Goal: Transaction & Acquisition: Purchase product/service

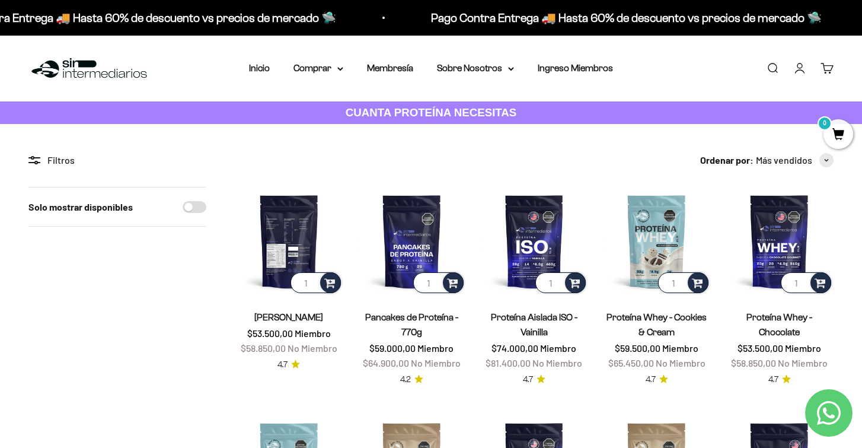
click at [294, 209] on img at bounding box center [289, 241] width 108 height 108
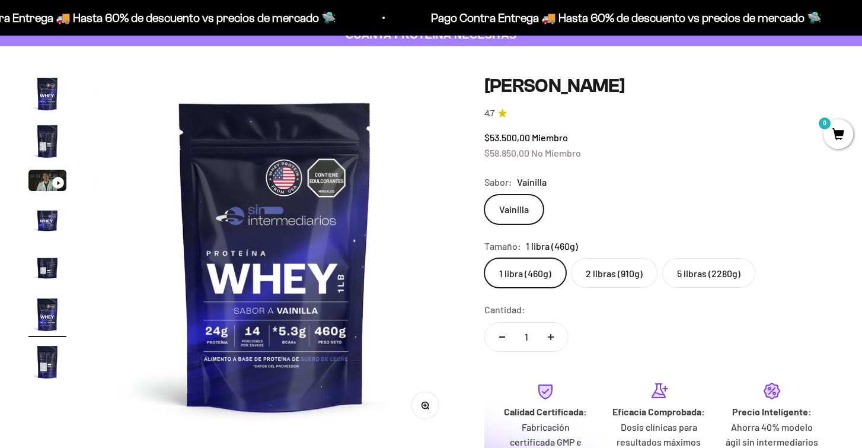
scroll to position [81, 0]
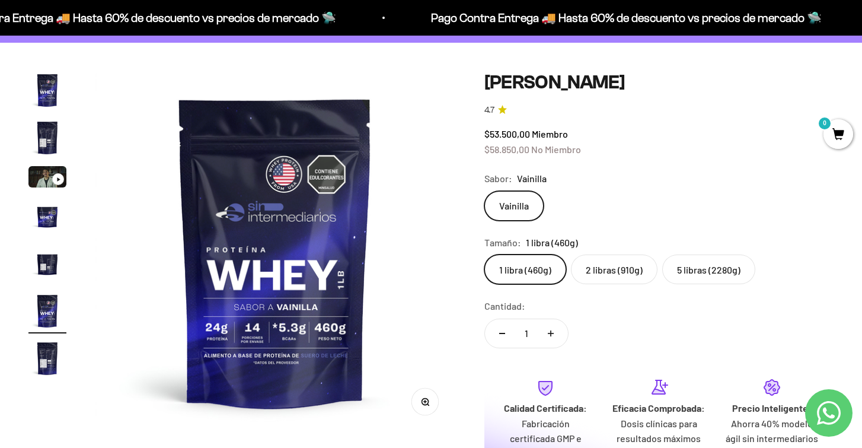
click at [630, 276] on label "2 libras (910g)" at bounding box center [614, 269] width 87 height 30
click at [484, 254] on input "2 libras (910g)" at bounding box center [484, 254] width 1 height 1
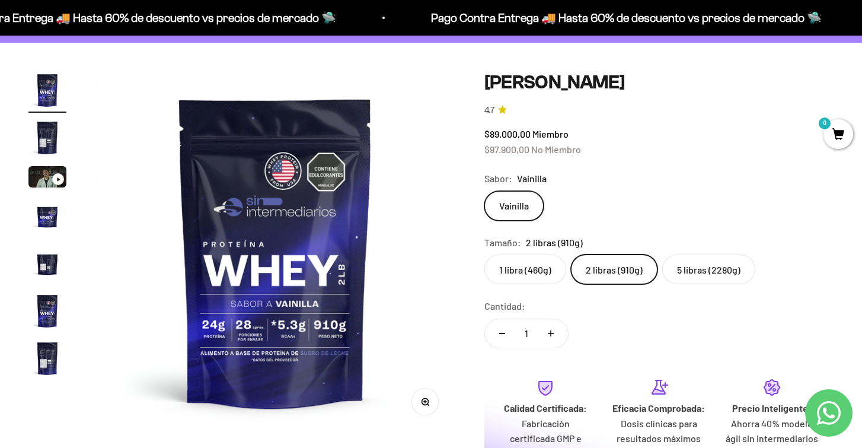
click at [688, 282] on safe-sticky "Proteína Whey - Vainilla 4.7 $89.000,00 Miembro $97.900,00 No Miembro Calidad d…" at bounding box center [659, 301] width 350 height 461
click at [688, 276] on label "5 libras (2280g)" at bounding box center [708, 269] width 93 height 30
click at [484, 254] on input "5 libras (2280g)" at bounding box center [484, 254] width 1 height 1
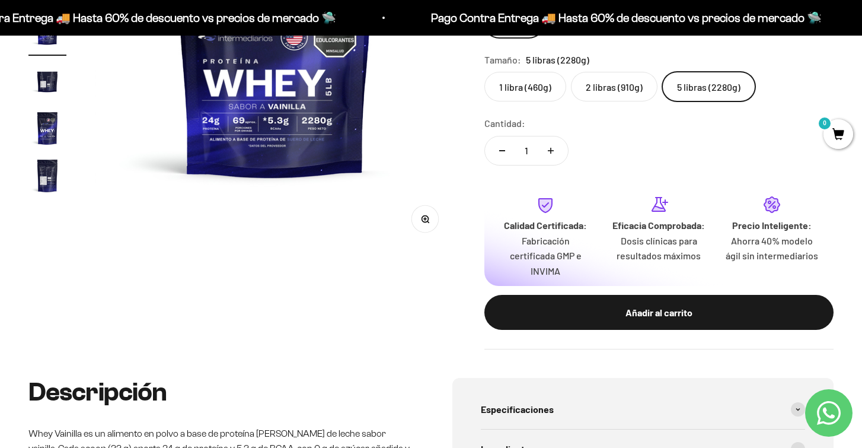
scroll to position [257, 0]
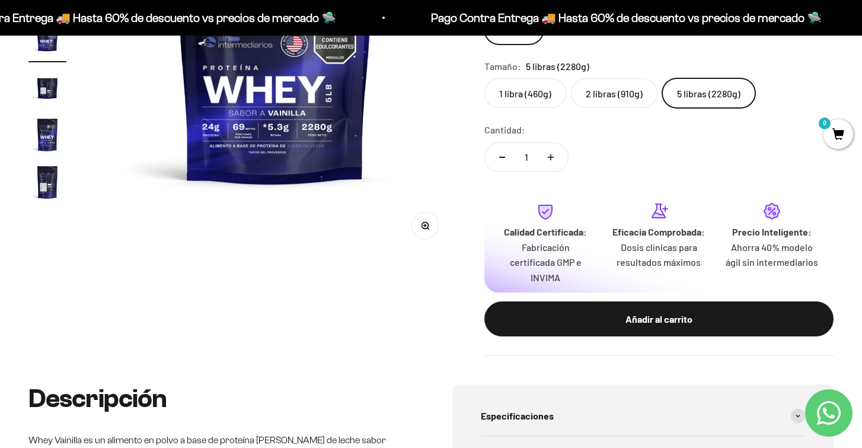
click at [638, 84] on label "2 libras (910g)" at bounding box center [614, 93] width 87 height 30
click at [484, 78] on input "2 libras (910g)" at bounding box center [484, 78] width 1 height 1
